Goal: Information Seeking & Learning: Learn about a topic

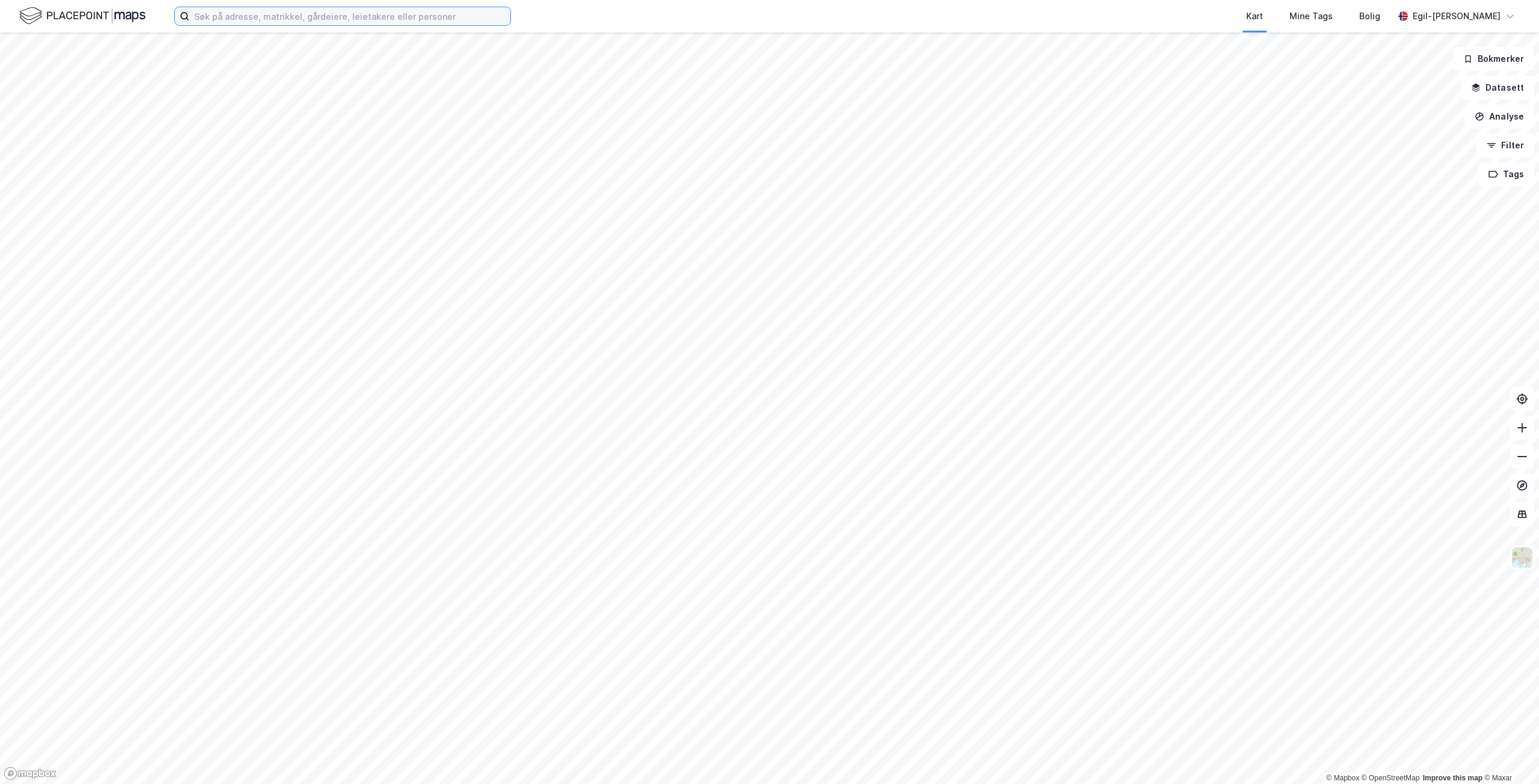
click at [331, 16] on input at bounding box center [350, 16] width 321 height 18
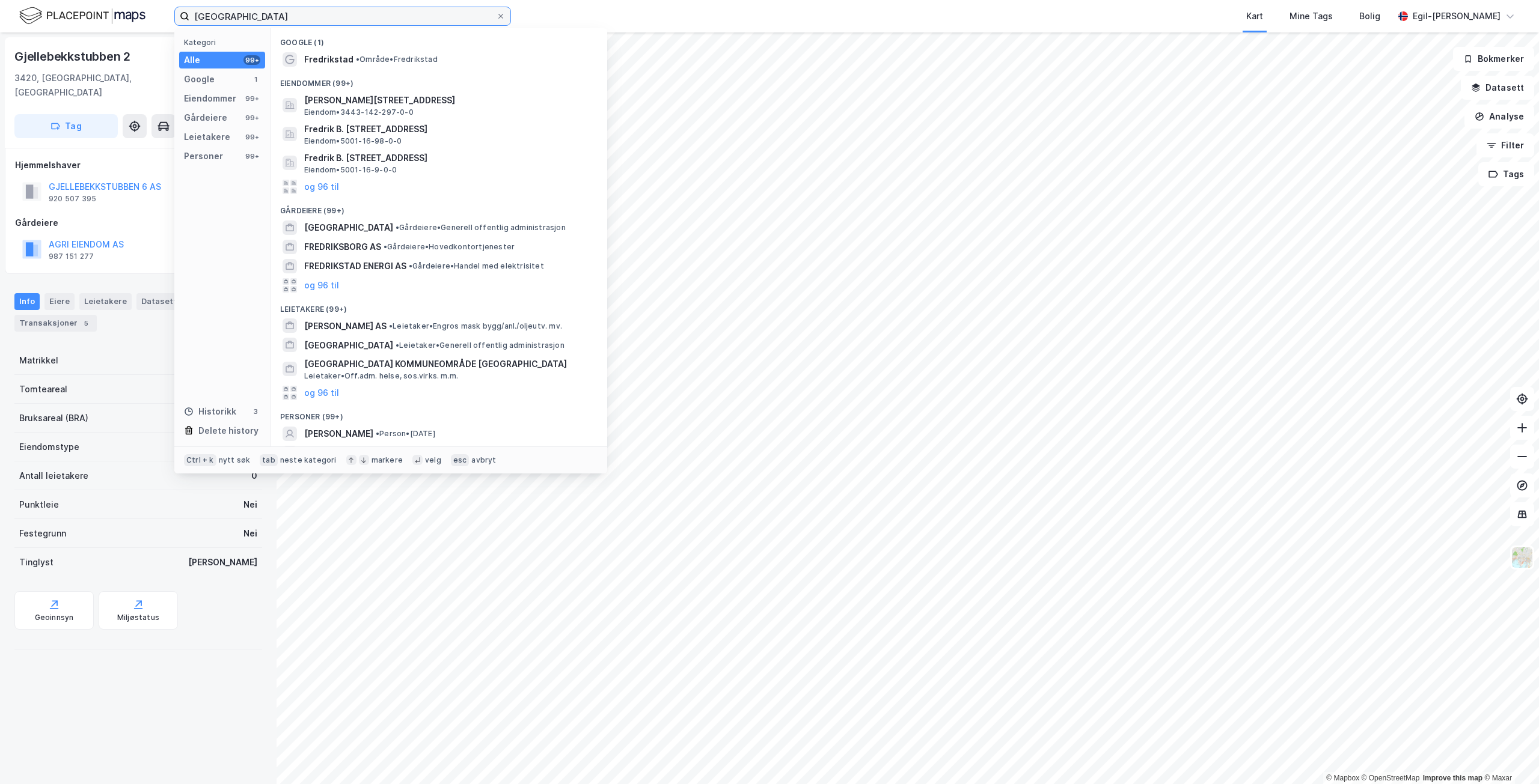
type input "[GEOGRAPHIC_DATA]"
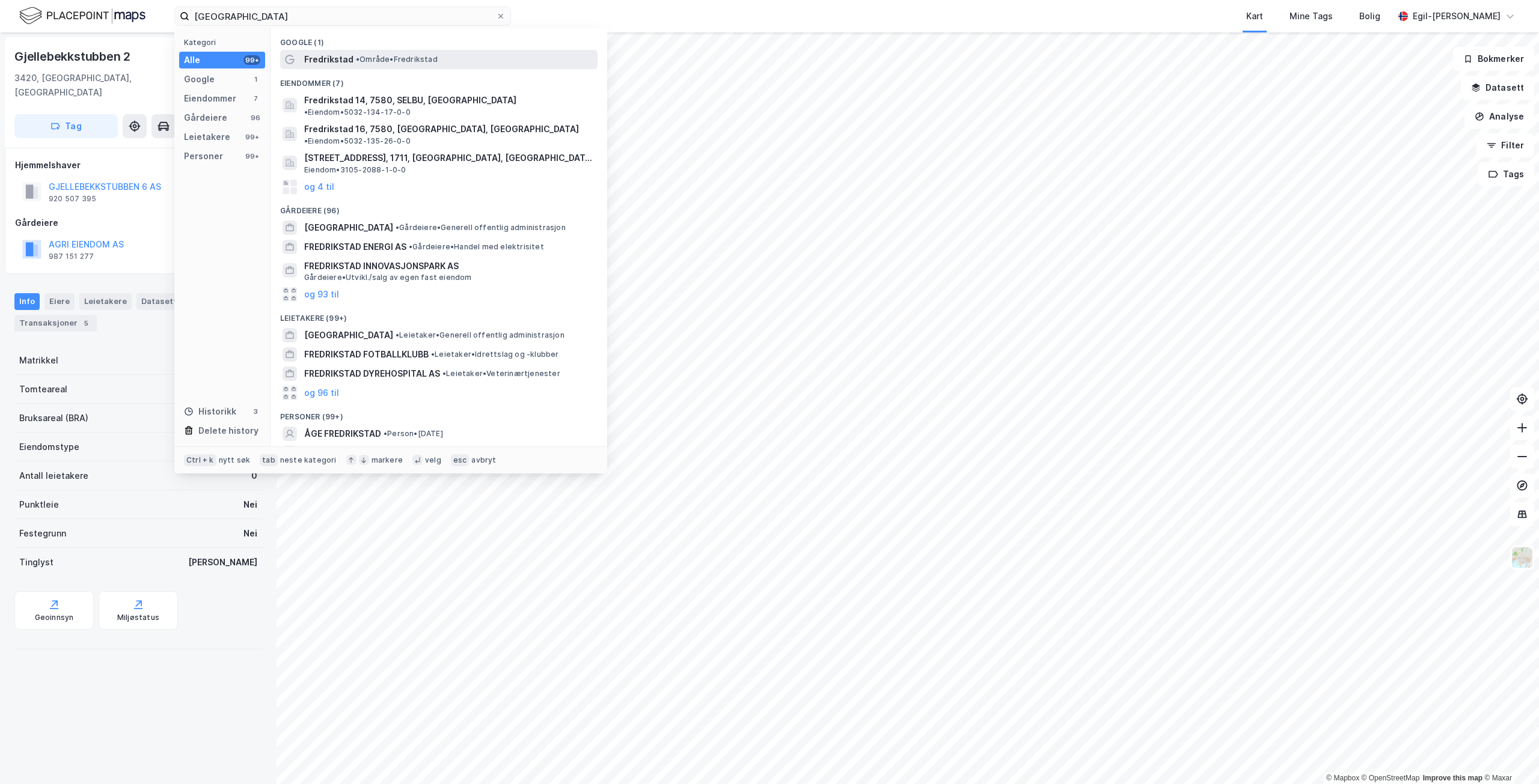
click at [356, 59] on span "•" at bounding box center [358, 59] width 4 height 9
